Goal: Information Seeking & Learning: Learn about a topic

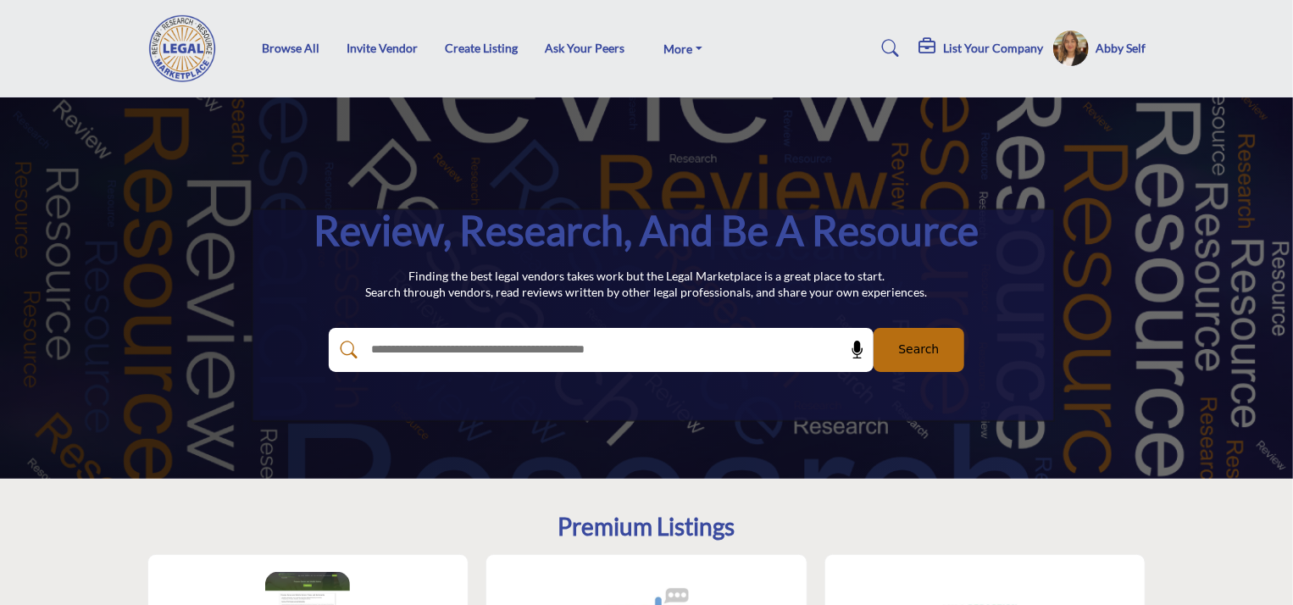
click at [468, 346] on input "text" at bounding box center [565, 349] width 404 height 25
type input "**********"
click at [873, 328] on button "Search" at bounding box center [918, 350] width 91 height 44
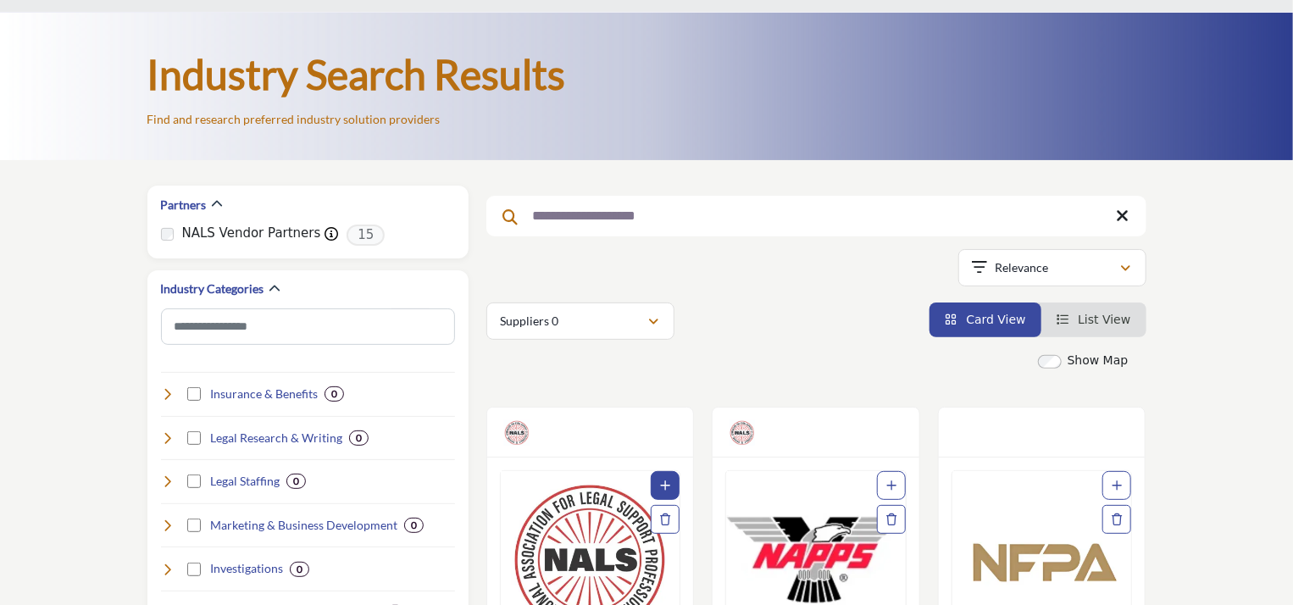
scroll to position [254, 0]
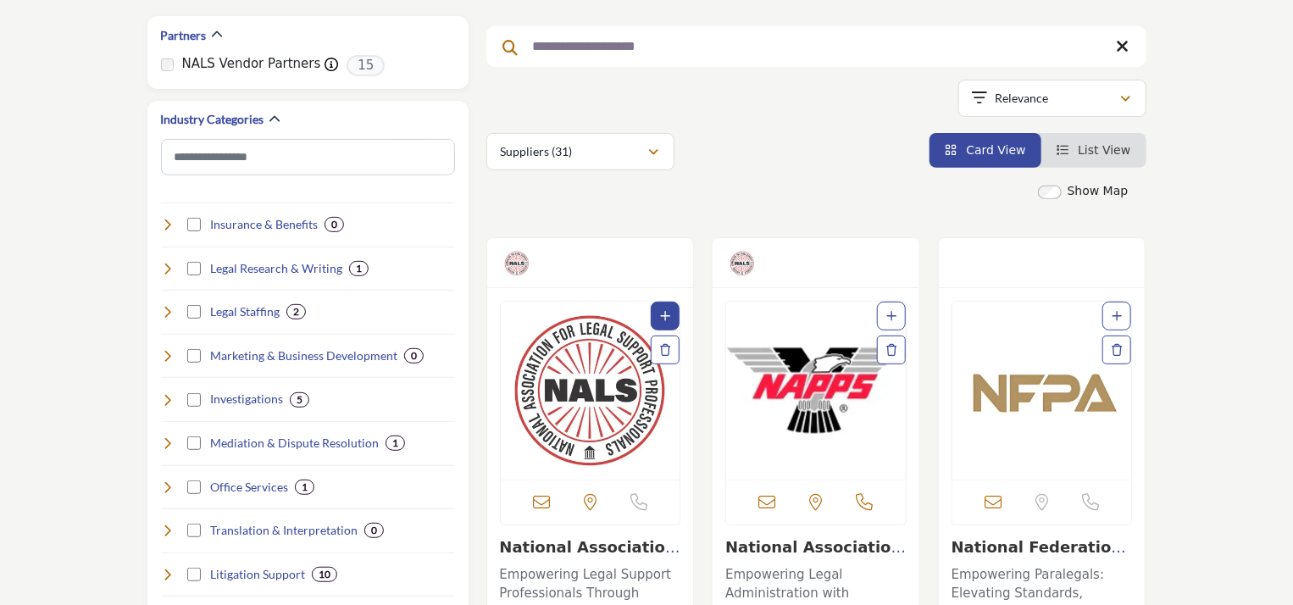
click at [821, 543] on link "National Association..." at bounding box center [815, 556] width 180 height 36
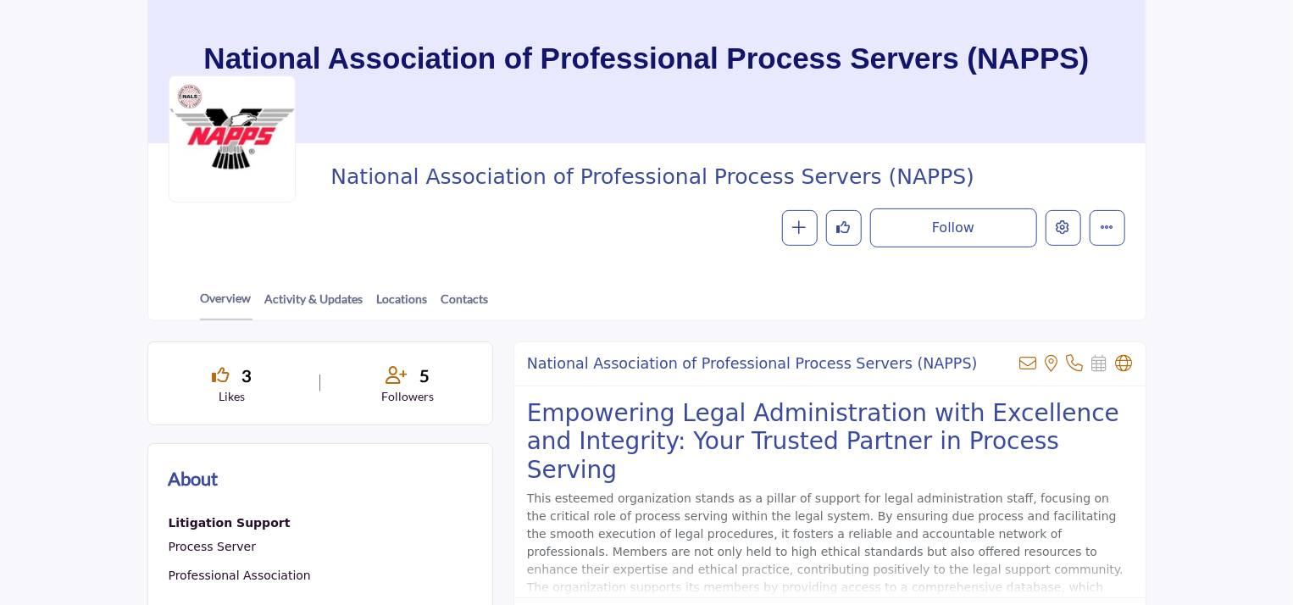
scroll to position [254, 0]
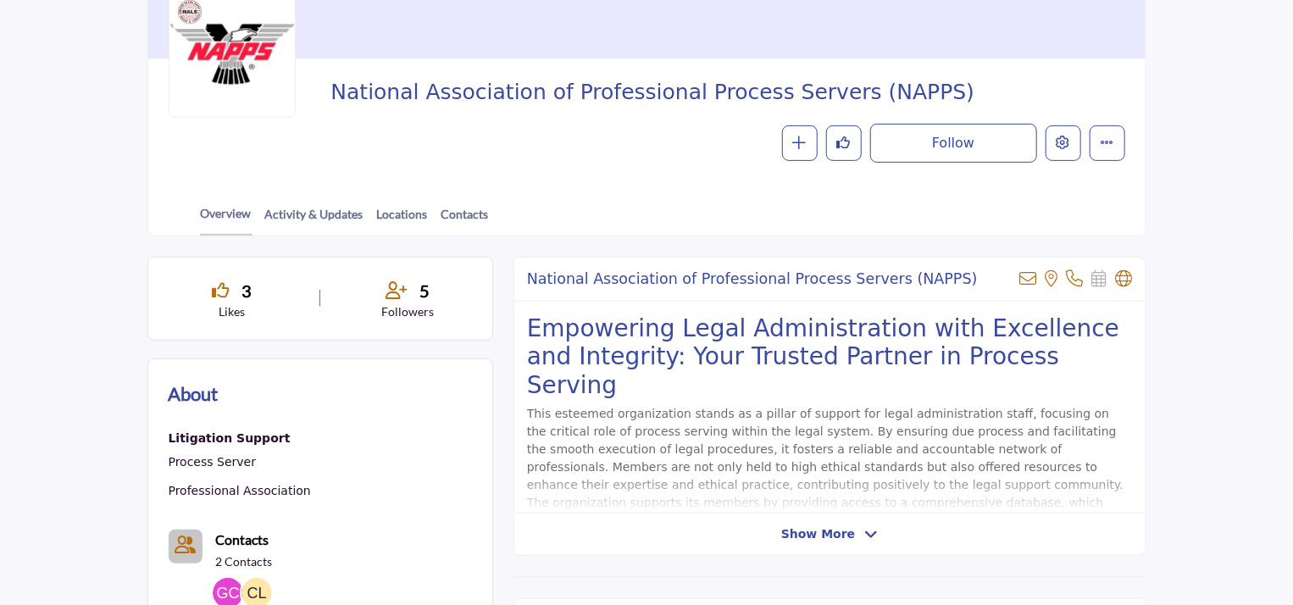
click at [847, 535] on span "Show More" at bounding box center [818, 534] width 74 height 18
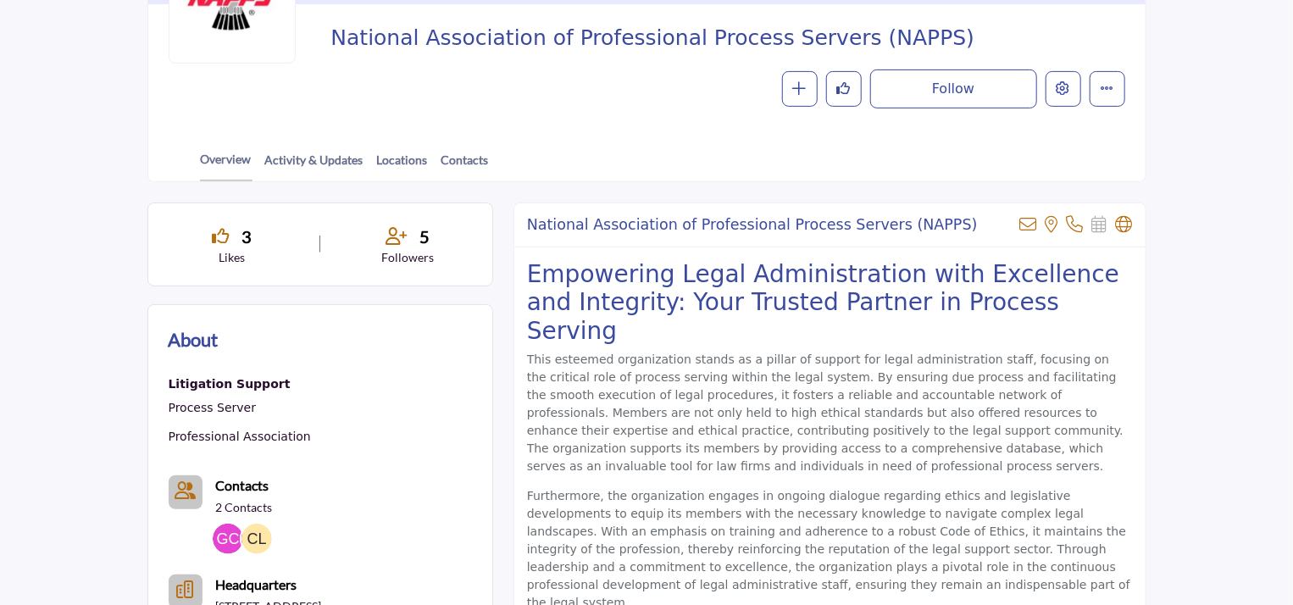
scroll to position [339, 0]
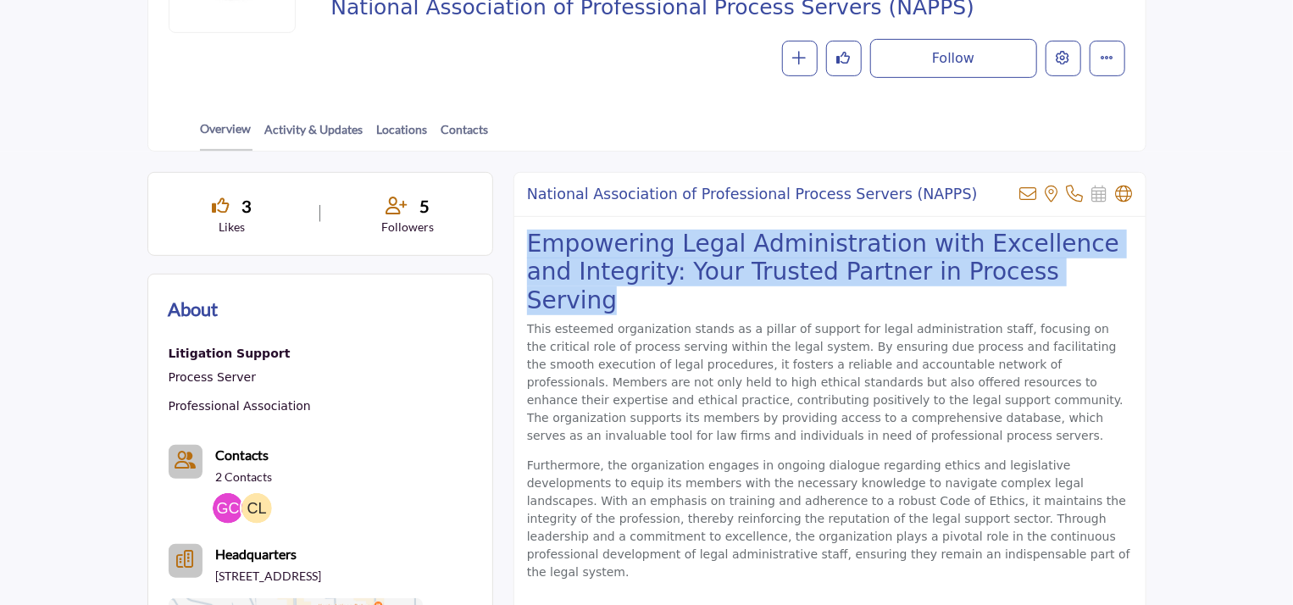
drag, startPoint x: 1054, startPoint y: 275, endPoint x: 519, endPoint y: 245, distance: 535.4
click at [519, 245] on div "Empowering Legal Administration with Excellence and Integrity: Your Trusted Par…" at bounding box center [829, 412] width 631 height 391
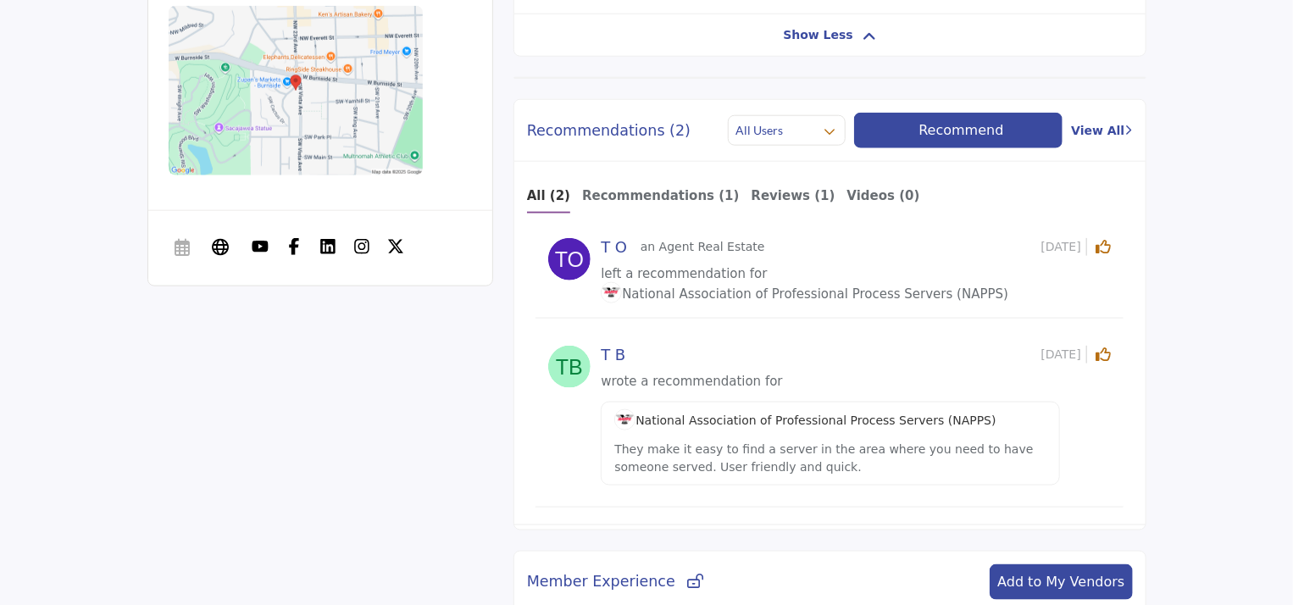
scroll to position [932, 0]
drag, startPoint x: 272, startPoint y: 285, endPoint x: 258, endPoint y: 291, distance: 14.8
click at [258, 291] on p "Visit Website" at bounding box center [290, 287] width 151 height 24
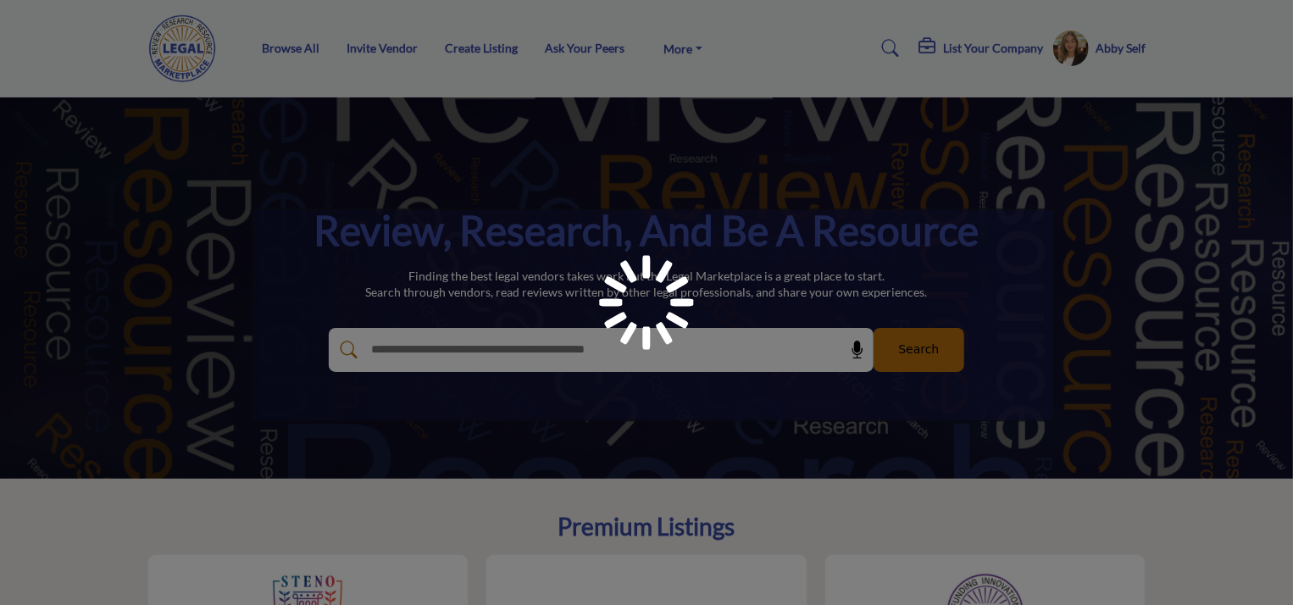
click at [488, 346] on input "text" at bounding box center [565, 349] width 404 height 25
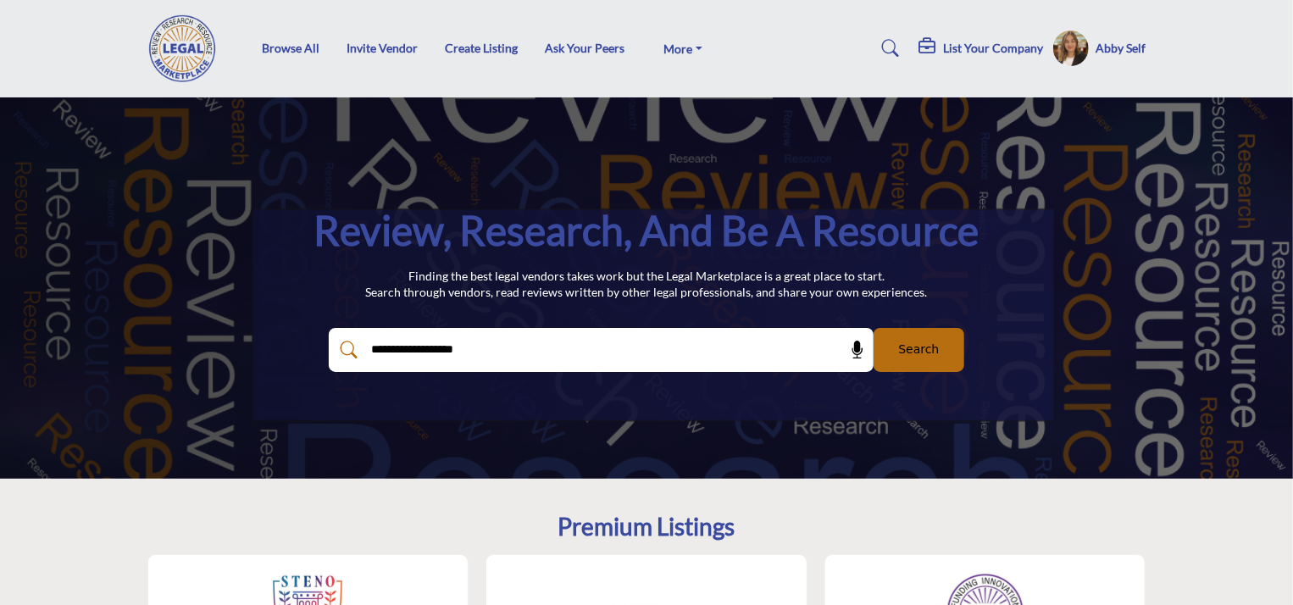
type input "**********"
click at [873, 328] on button "Search" at bounding box center [918, 350] width 91 height 44
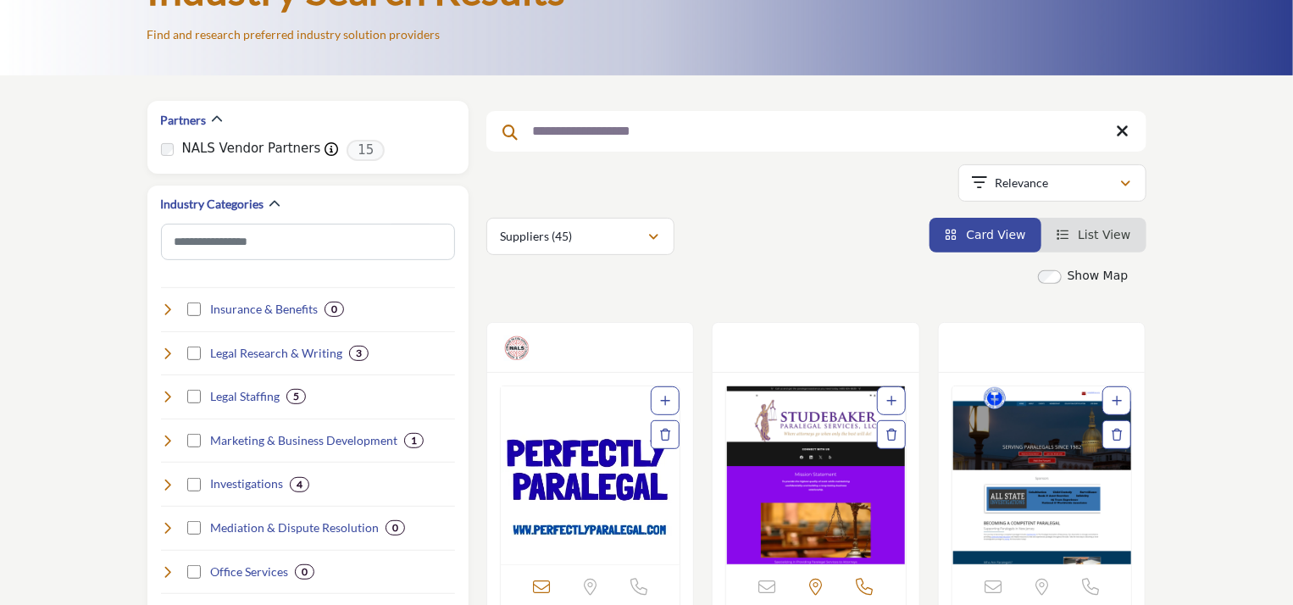
scroll to position [424, 0]
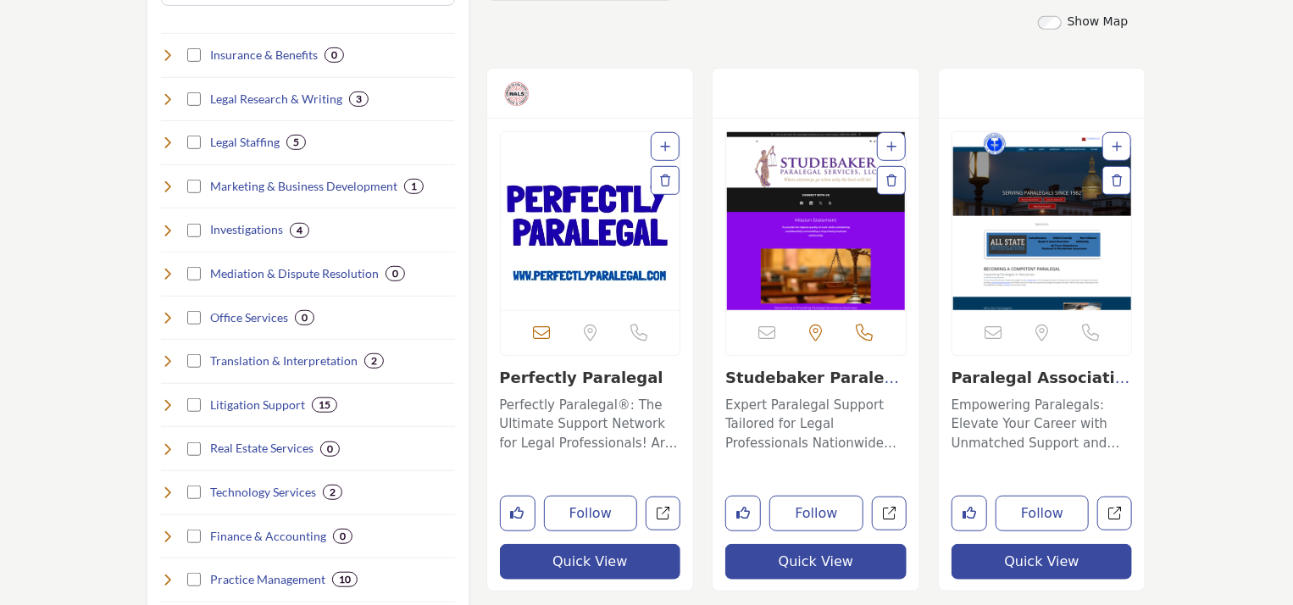
click at [583, 275] on img "Open Listing in new tab" at bounding box center [591, 221] width 180 height 178
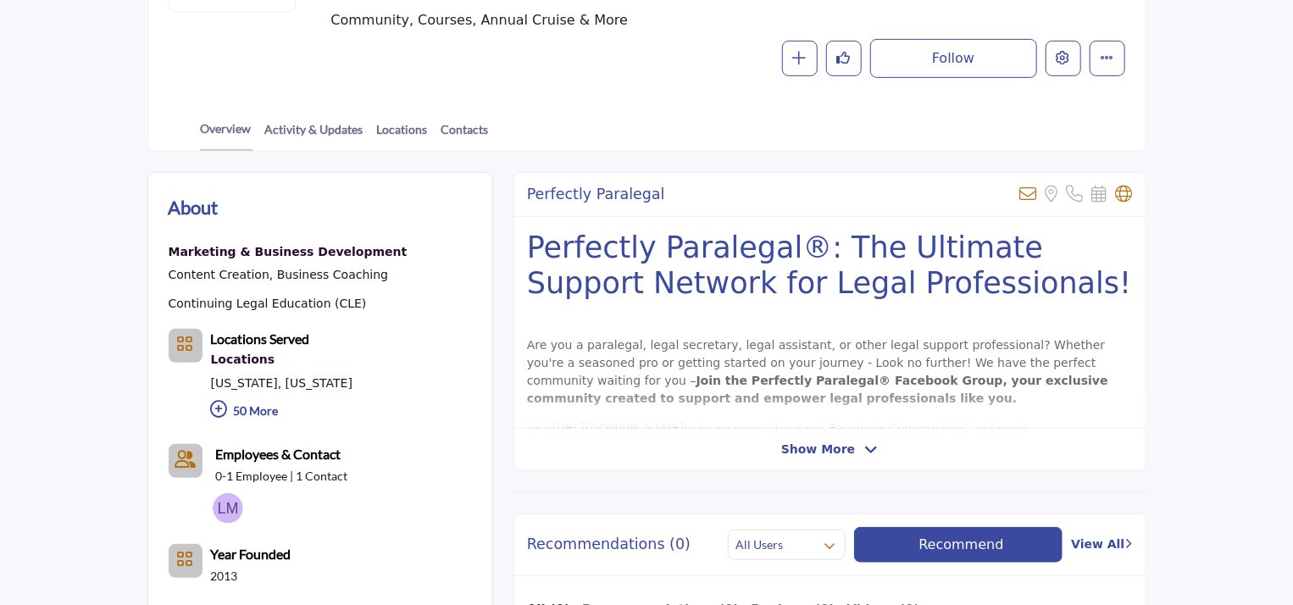
scroll to position [424, 0]
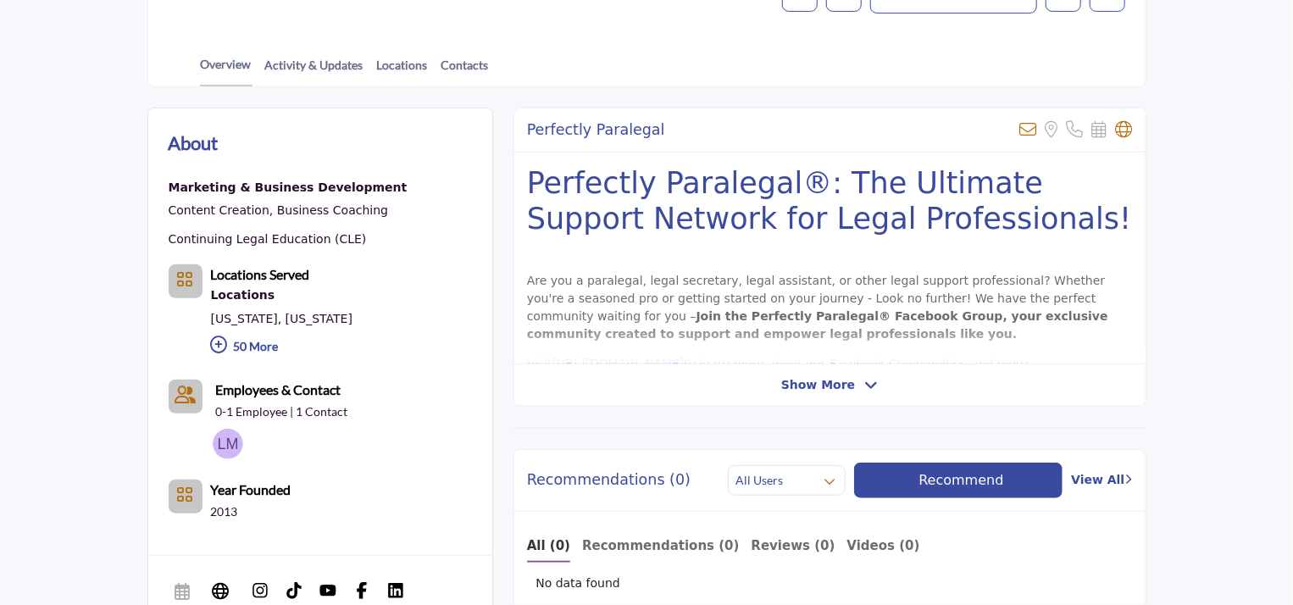
click at [810, 377] on span "Show More" at bounding box center [818, 385] width 74 height 18
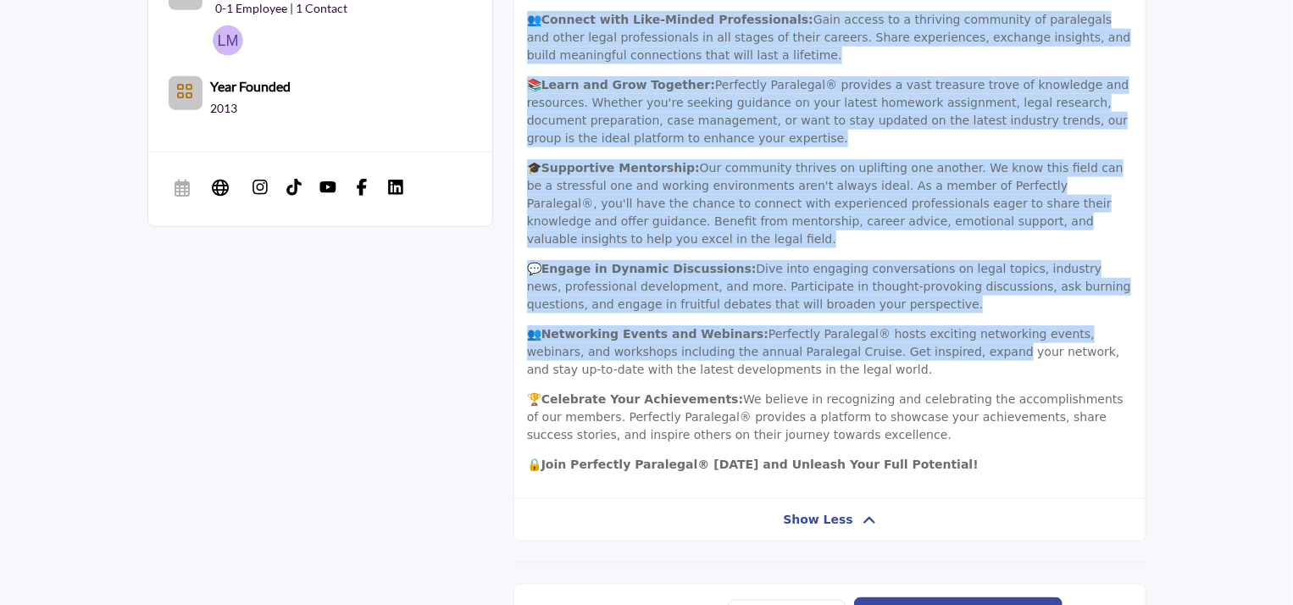
scroll to position [847, 0]
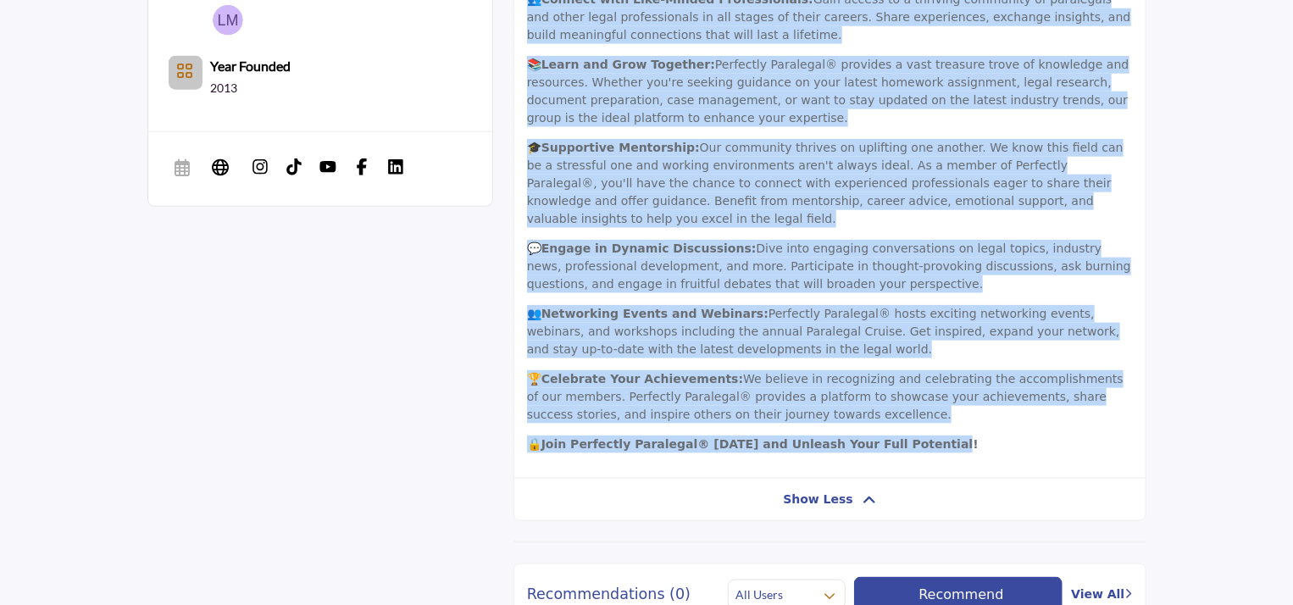
drag, startPoint x: 526, startPoint y: 88, endPoint x: 944, endPoint y: 421, distance: 534.1
click at [944, 421] on div "Perfectly Paralegal®: The Ultimate Support Network for Legal Professionals! Are…" at bounding box center [829, 104] width 631 height 750
copy div "Loremipsu Dolorsita®: Con Adipisci Elitsed Doeiusm tem Incid Utlaboreetdol! Mag…"
